Goal: Information Seeking & Learning: Learn about a topic

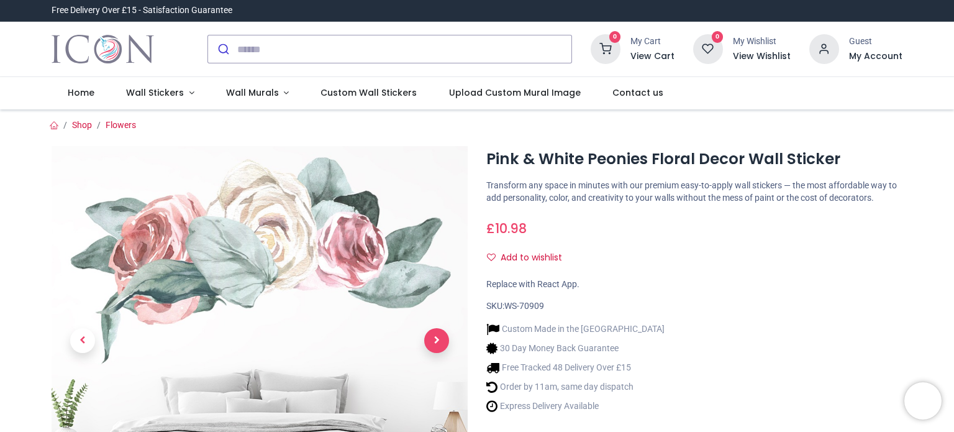
click at [437, 344] on span "Next" at bounding box center [436, 340] width 25 height 25
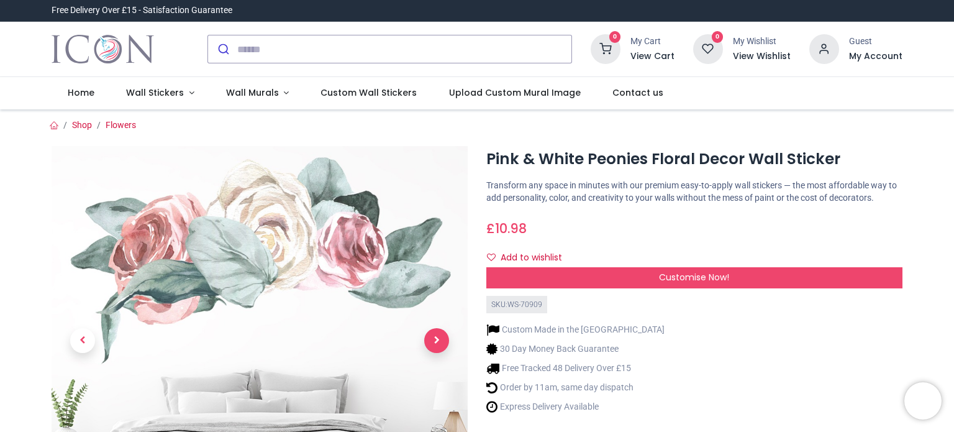
click at [437, 343] on span "Next" at bounding box center [436, 340] width 25 height 25
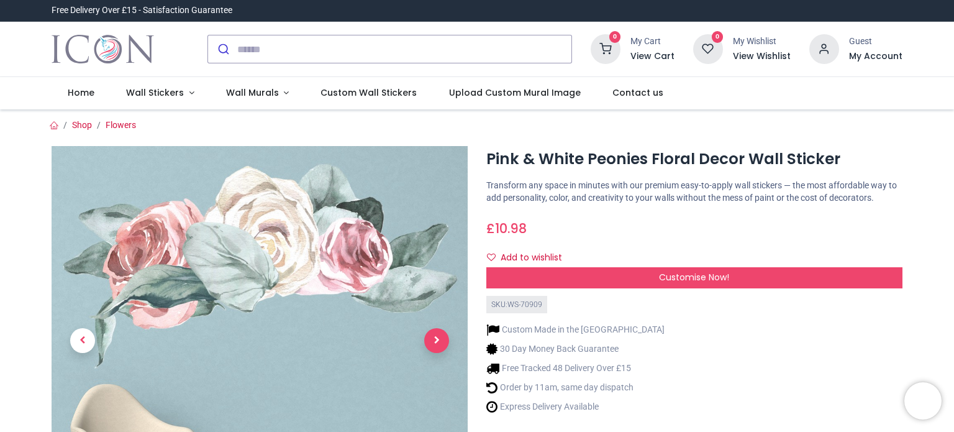
click at [437, 343] on span "Next" at bounding box center [436, 340] width 25 height 25
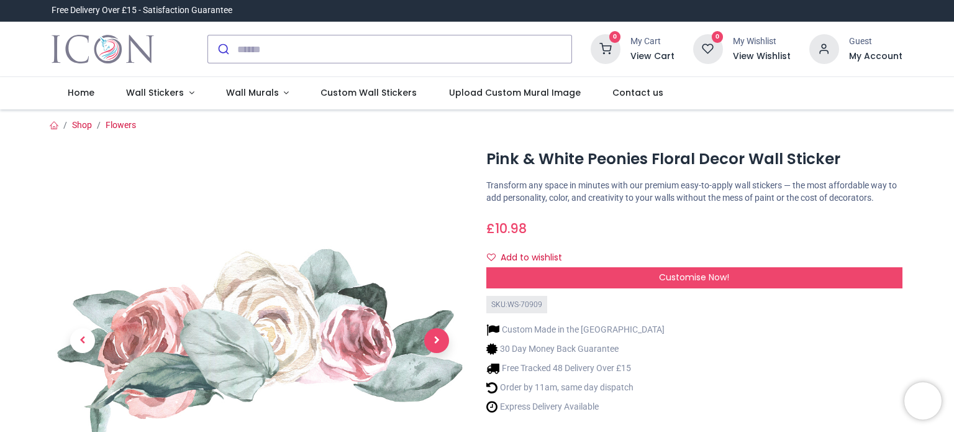
click at [437, 343] on span "Next" at bounding box center [436, 340] width 25 height 25
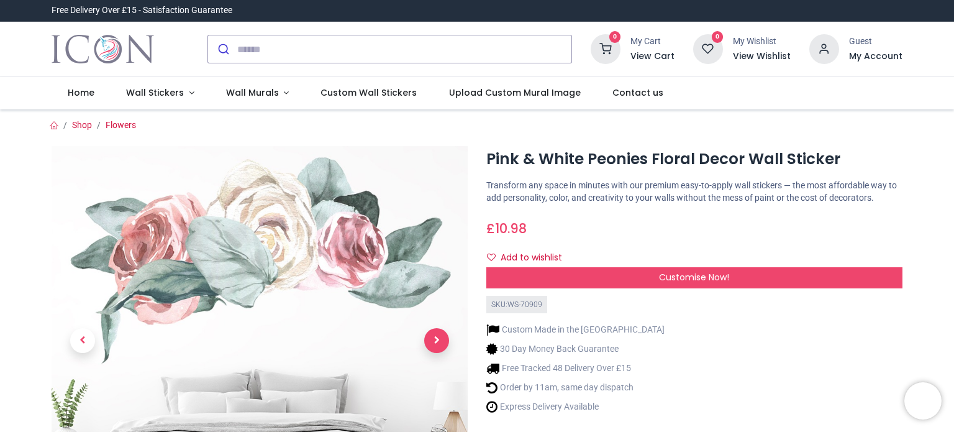
click at [437, 337] on span "Next" at bounding box center [436, 340] width 25 height 25
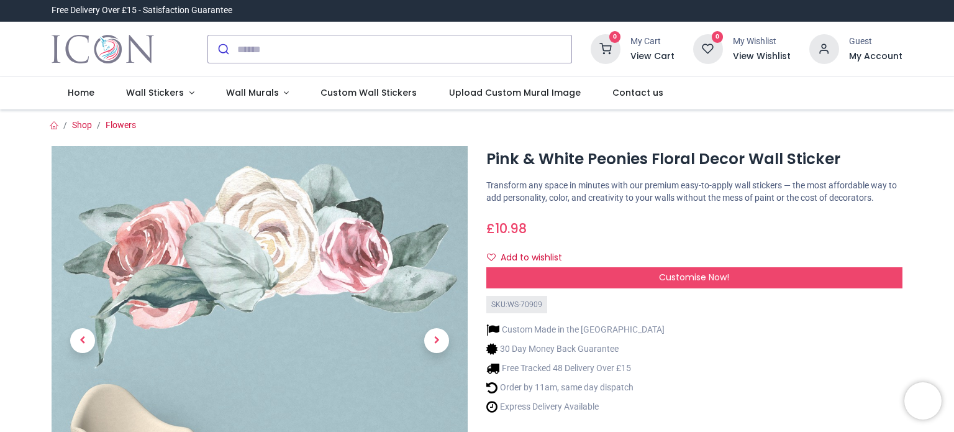
click at [754, 377] on div "Custom Made in the UK 30 Day Money Back Guarantee Free Tracked 48 Delivery Over…" at bounding box center [694, 366] width 416 height 106
click at [709, 353] on div "Custom Made in the UK 30 Day Money Back Guarantee Free Tracked 48 Delivery Over…" at bounding box center [694, 366] width 416 height 106
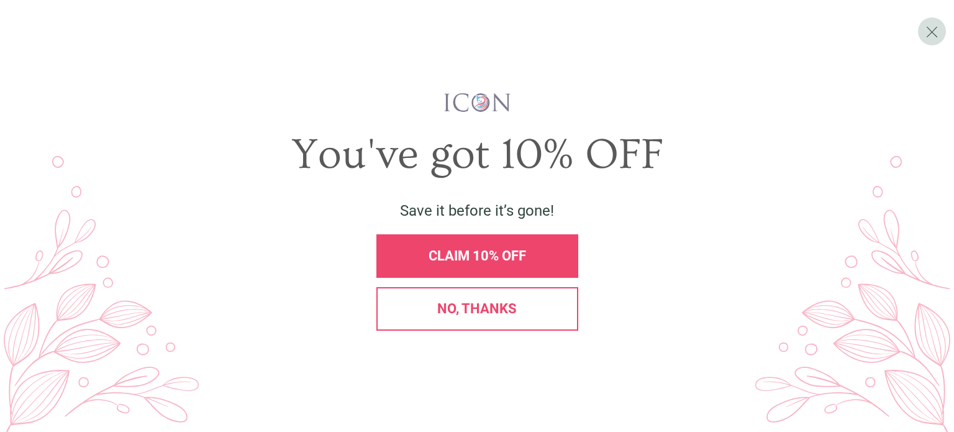
click at [535, 260] on div "CLAIM 10% OFF" at bounding box center [477, 256] width 181 height 14
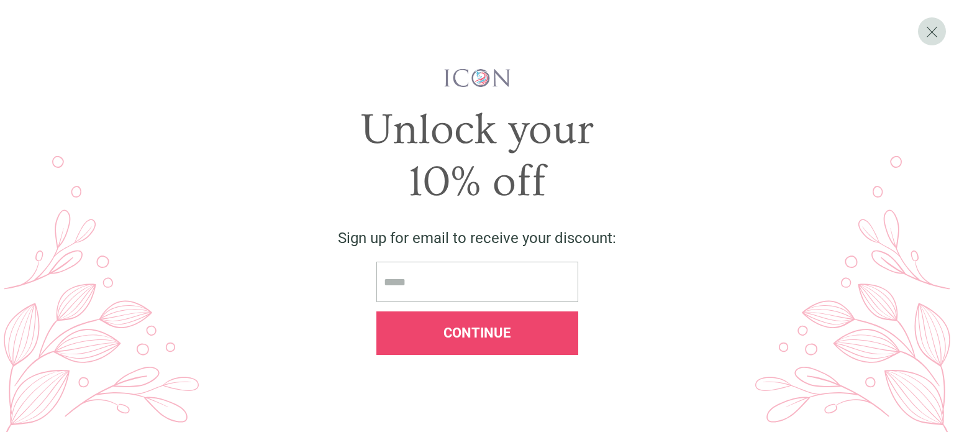
click at [520, 260] on div "Unlock your 10% off Sign up for email to receive your discount: Continue" at bounding box center [477, 216] width 910 height 297
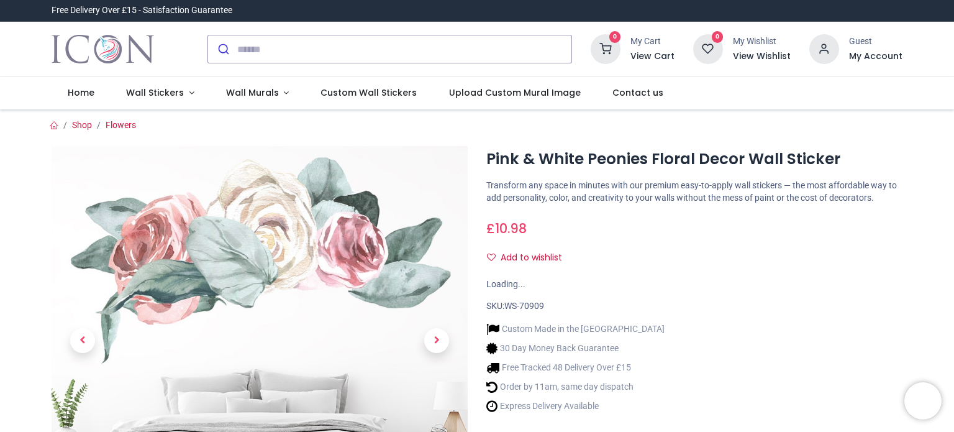
click at [847, 335] on div "Custom Made in the [GEOGRAPHIC_DATA] 30 Day Money Back Guarantee Free Tracked 4…" at bounding box center [694, 365] width 416 height 106
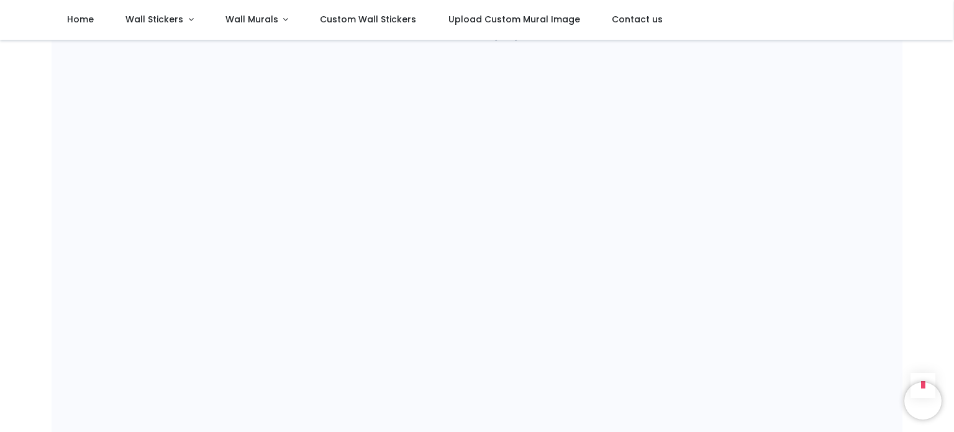
scroll to position [52, 0]
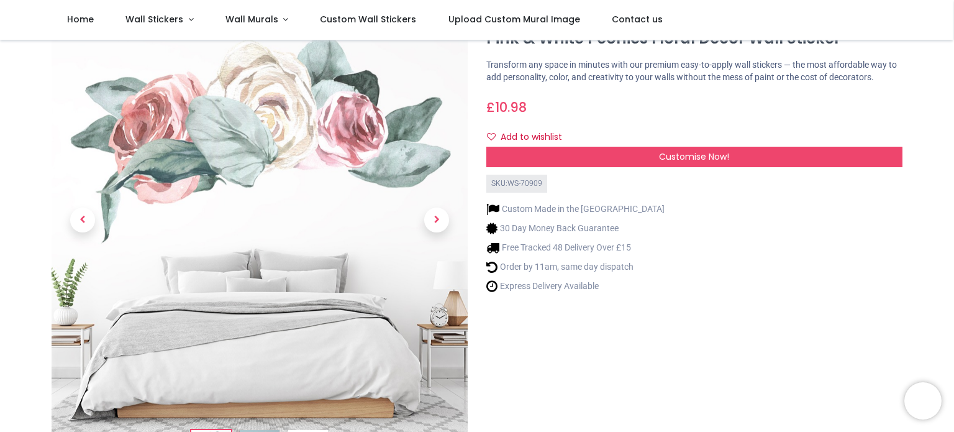
click at [396, 181] on img at bounding box center [260, 233] width 416 height 416
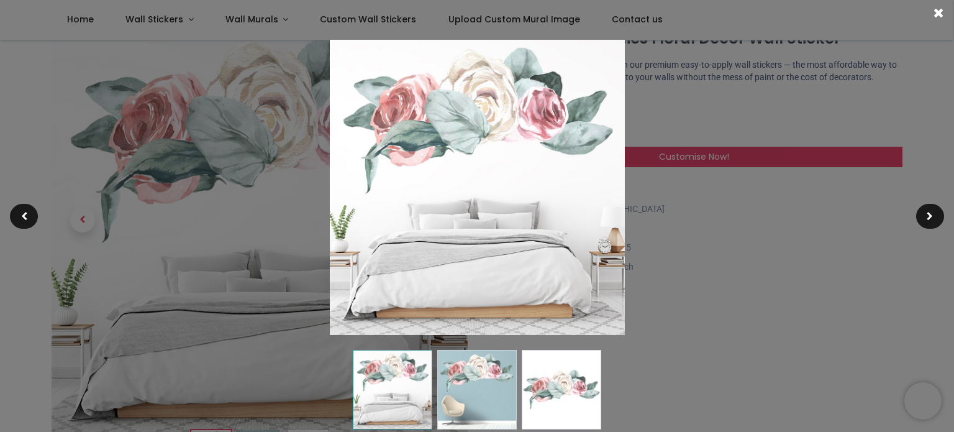
click at [680, 364] on div at bounding box center [477, 216] width 954 height 432
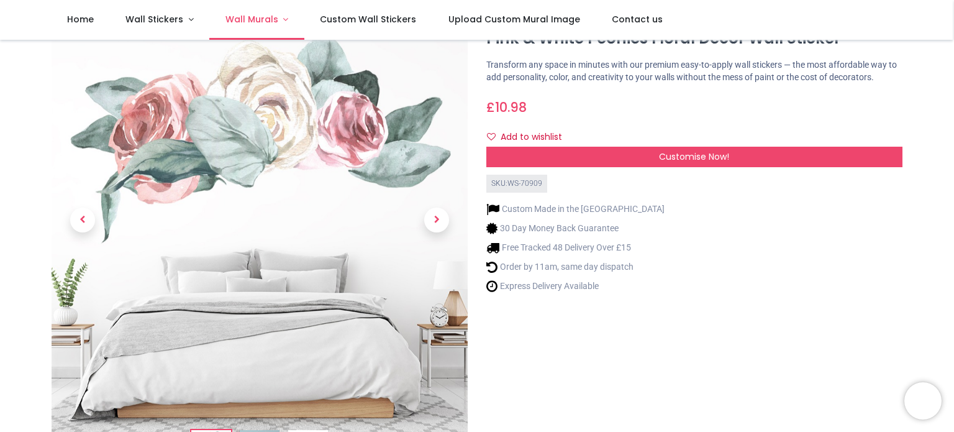
click at [243, 22] on span "Wall Murals" at bounding box center [251, 19] width 53 height 12
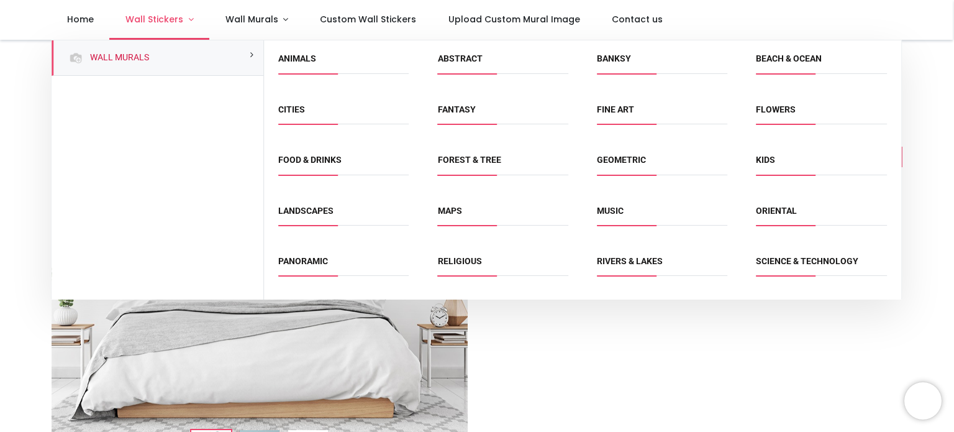
click at [166, 16] on span "Wall Stickers" at bounding box center [154, 19] width 58 height 12
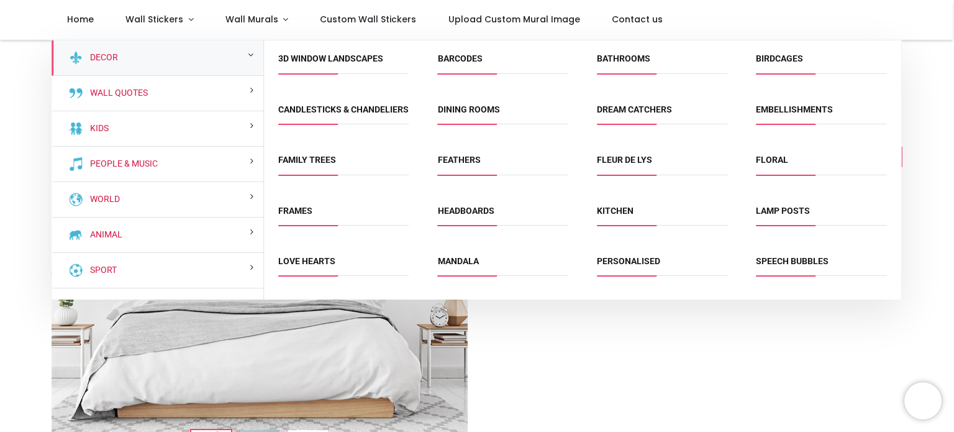
click at [164, 55] on div "Decor" at bounding box center [158, 57] width 212 height 35
click at [766, 165] on link "Floral" at bounding box center [772, 160] width 32 height 10
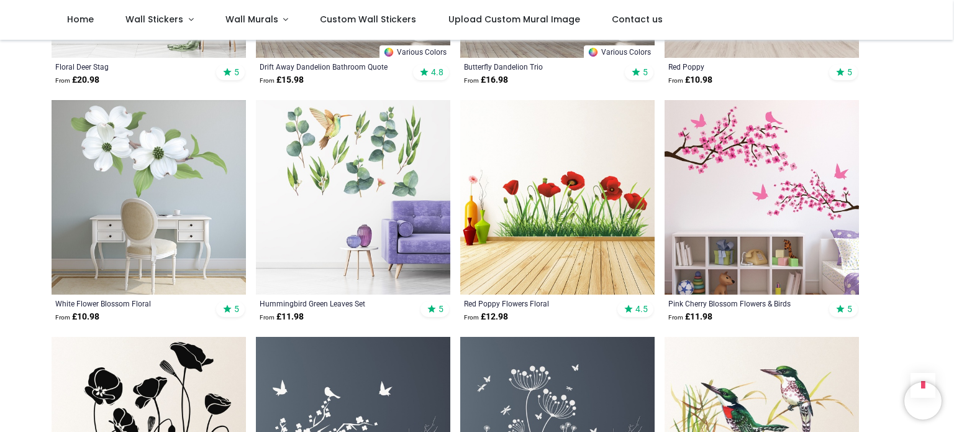
scroll to position [1511, 0]
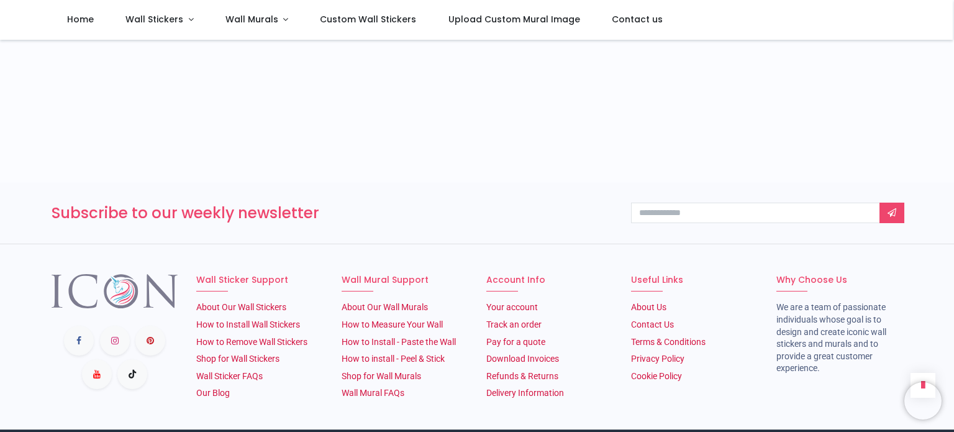
scroll to position [5432, 0]
click at [951, 385] on section "Follow us Wall Sticker Support About Our Wall Stickers How to Install Wall Stic…" at bounding box center [477, 336] width 954 height 185
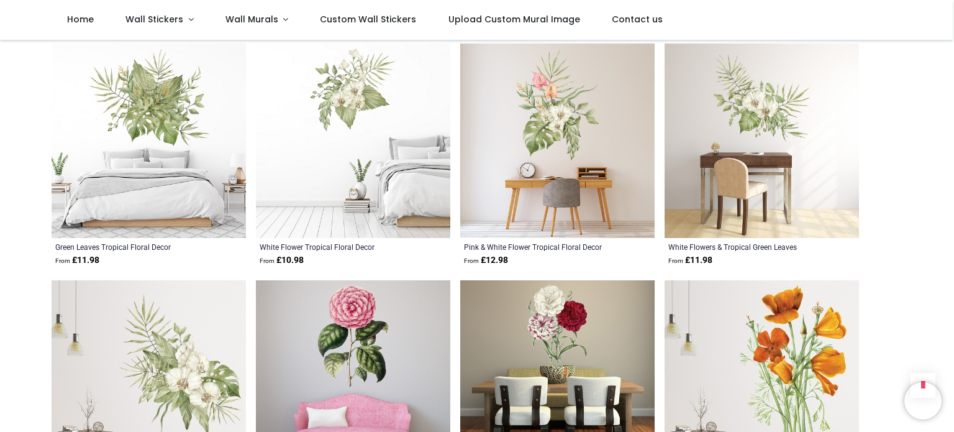
scroll to position [3768, 0]
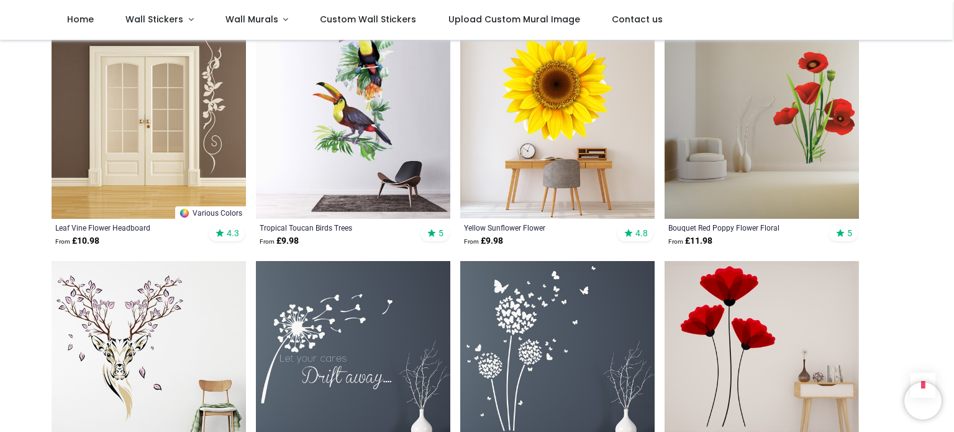
scroll to position [737, 0]
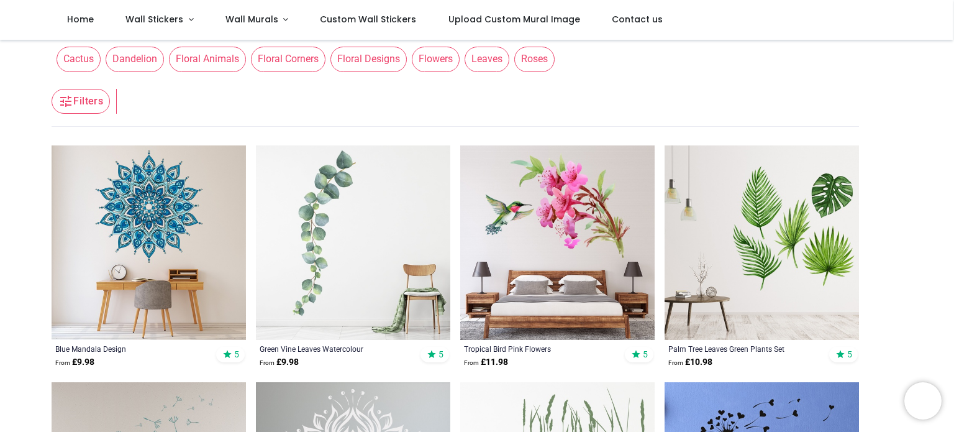
scroll to position [116, 0]
